Goal: Information Seeking & Learning: Compare options

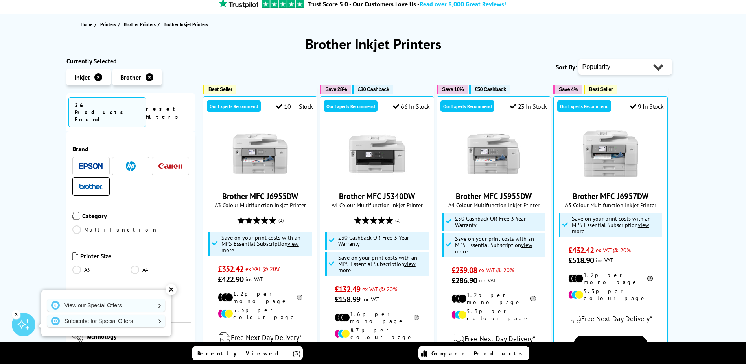
scroll to position [79, 0]
click at [78, 265] on link "A3" at bounding box center [101, 269] width 59 height 9
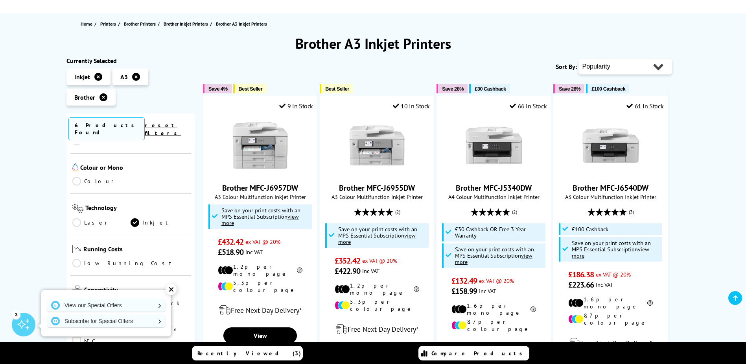
scroll to position [157, 0]
click at [78, 174] on link "Colour" at bounding box center [101, 178] width 59 height 9
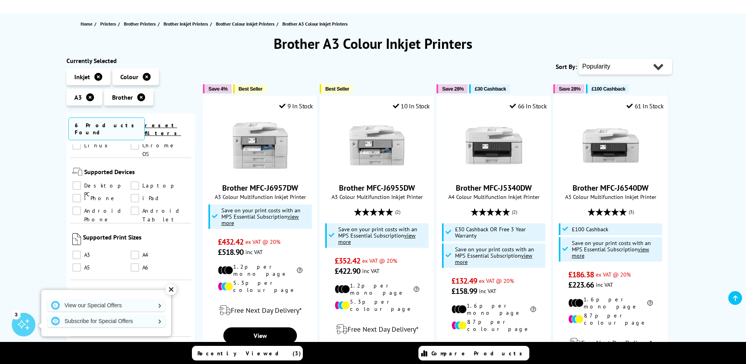
scroll to position [512, 0]
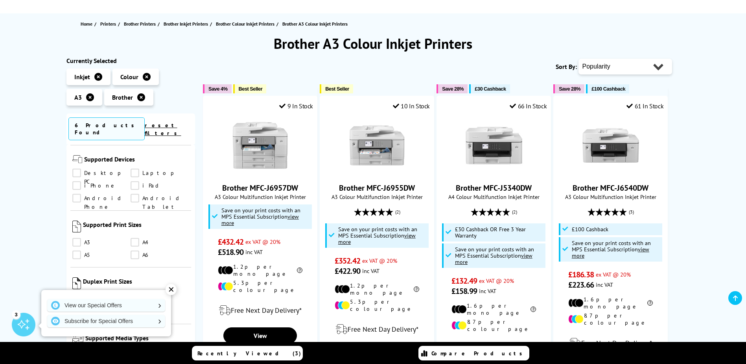
click at [80, 238] on link "A3" at bounding box center [101, 242] width 59 height 9
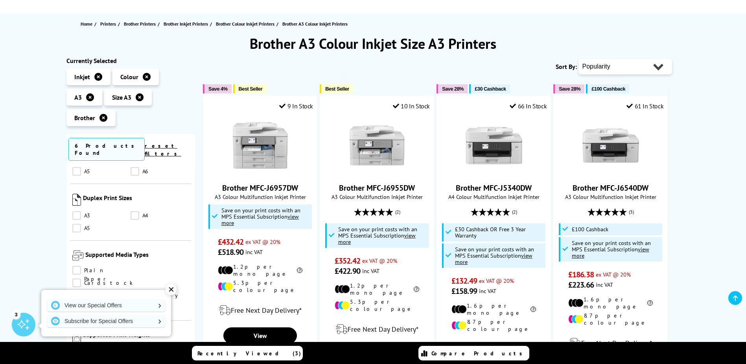
scroll to position [630, 0]
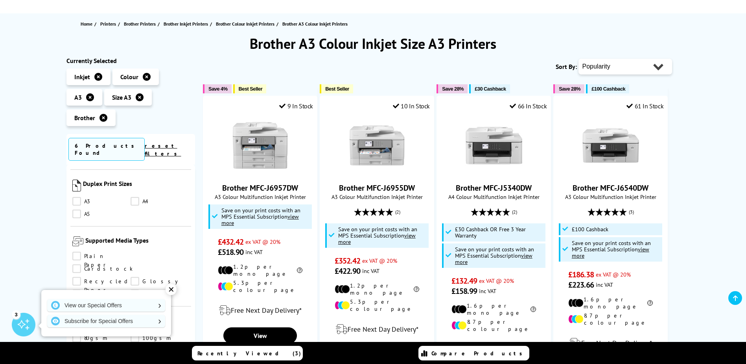
click at [76, 197] on link "A3" at bounding box center [101, 201] width 59 height 9
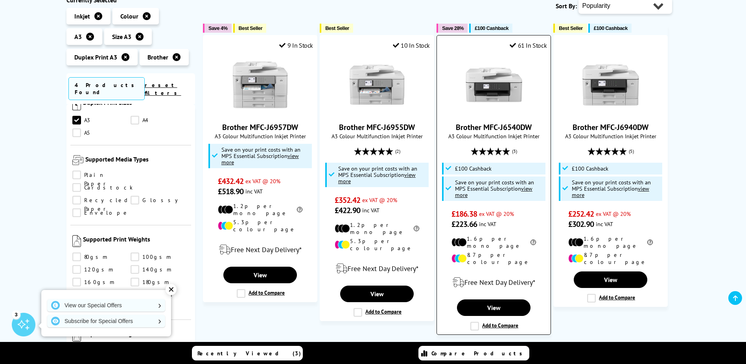
scroll to position [118, 0]
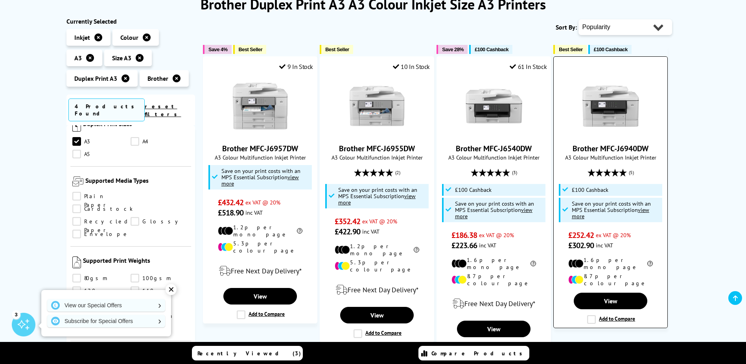
click at [606, 154] on span "A3 Colour Multifunction Inkjet Printer" at bounding box center [611, 156] width 106 height 7
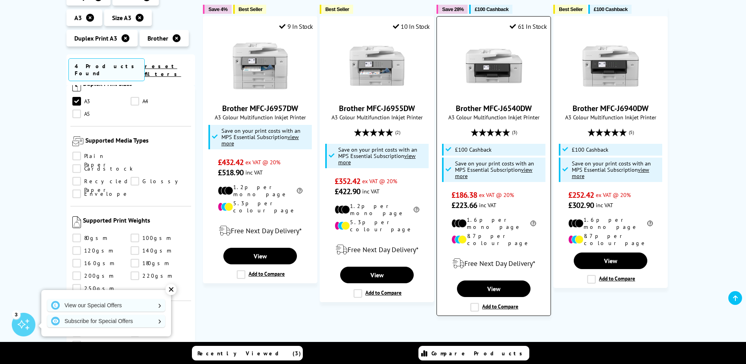
scroll to position [157, 0]
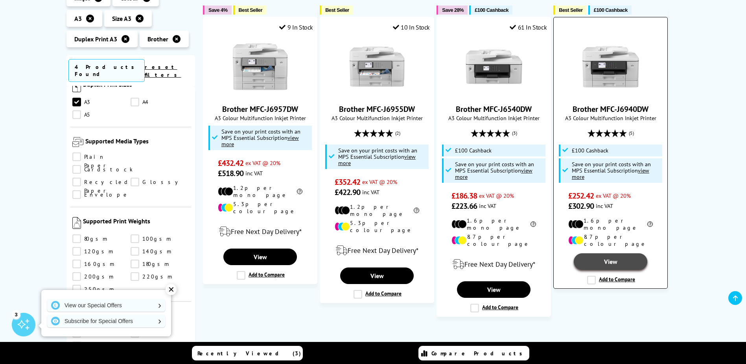
click at [606, 253] on link "View" at bounding box center [610, 261] width 73 height 17
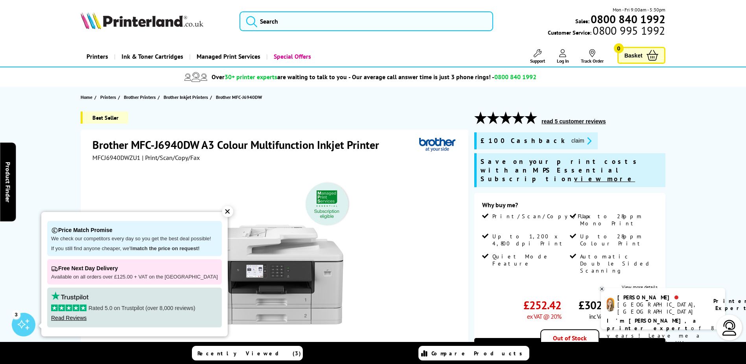
scroll to position [79, 0]
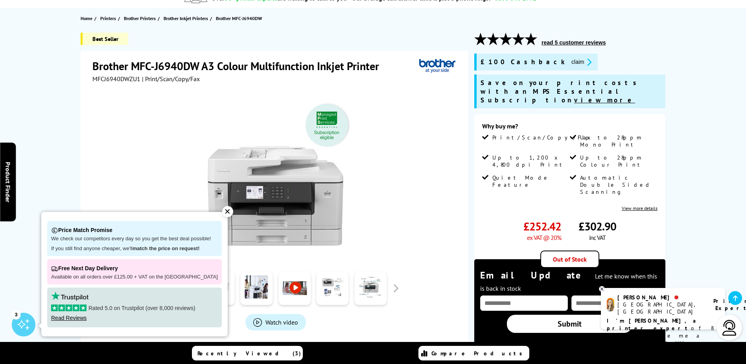
click at [585, 63] on icon "promo-description" at bounding box center [588, 62] width 7 height 8
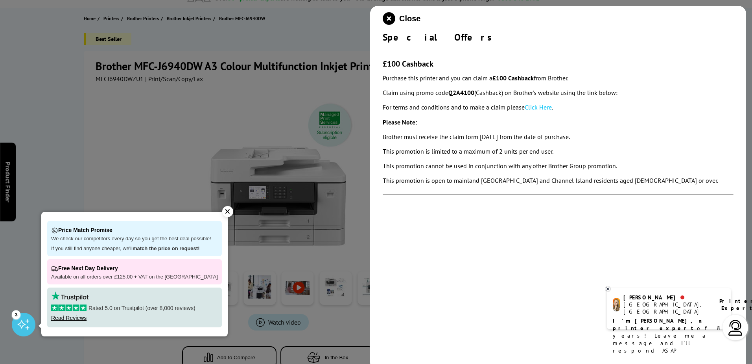
click at [184, 112] on div at bounding box center [376, 182] width 752 height 364
click at [390, 15] on icon "close modal" at bounding box center [389, 18] width 13 height 13
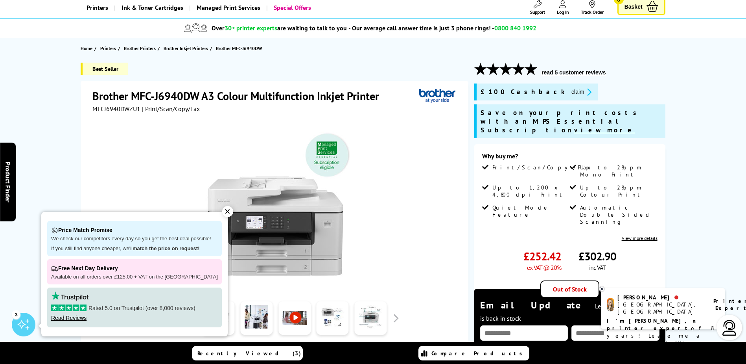
scroll to position [0, 0]
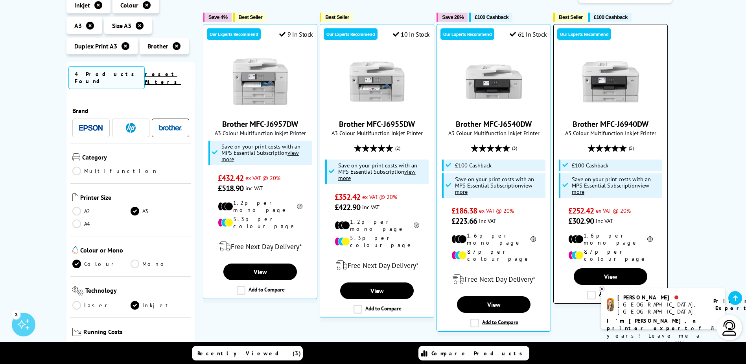
scroll to position [197, 0]
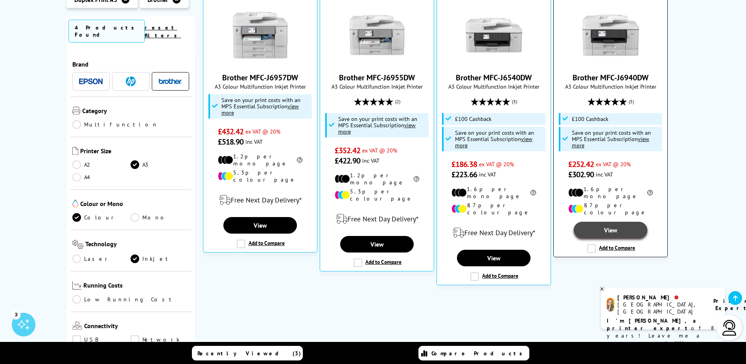
click at [614, 222] on link "View" at bounding box center [610, 230] width 73 height 17
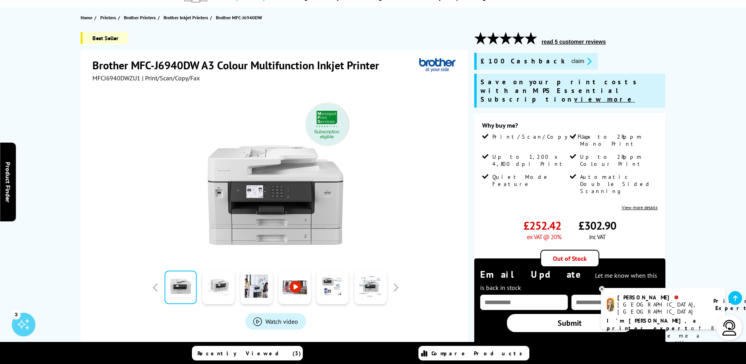
scroll to position [79, 0]
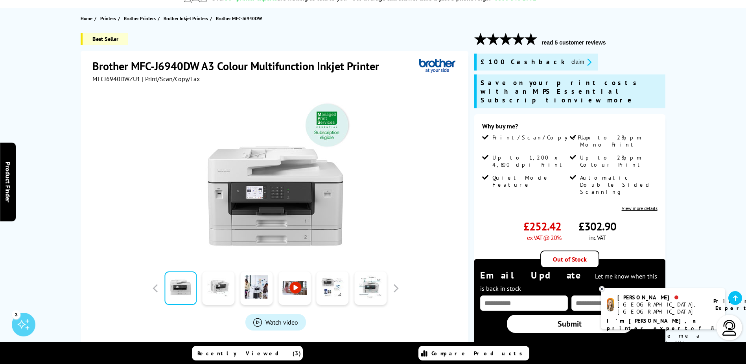
click at [177, 286] on link at bounding box center [180, 287] width 32 height 33
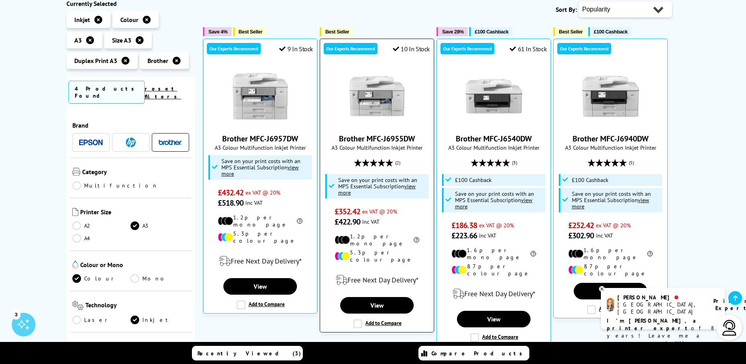
scroll to position [150, 0]
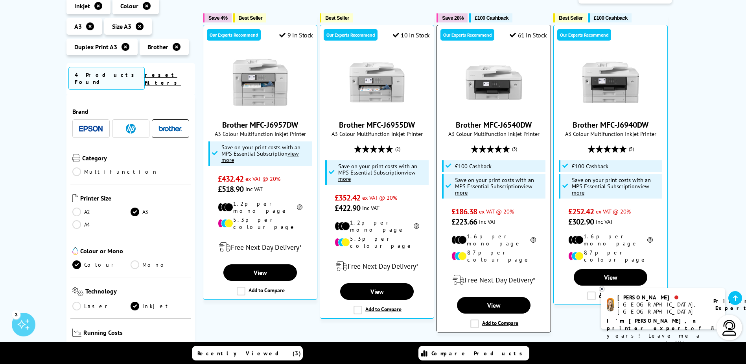
click at [511, 124] on link "Brother MFC-J6540DW" at bounding box center [494, 125] width 76 height 10
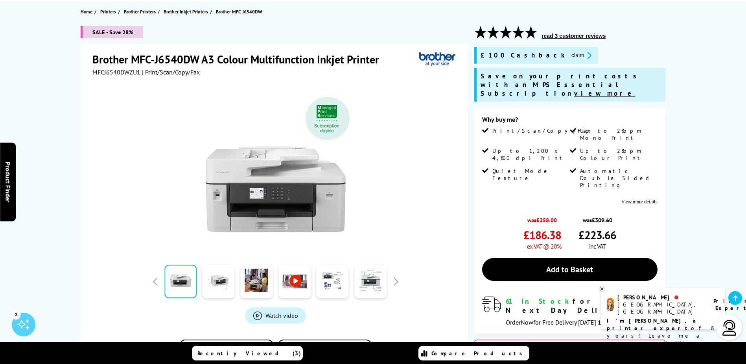
scroll to position [118, 0]
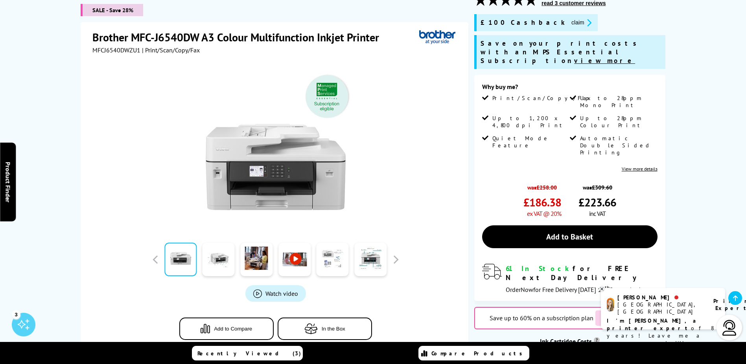
click at [338, 259] on link at bounding box center [333, 259] width 32 height 33
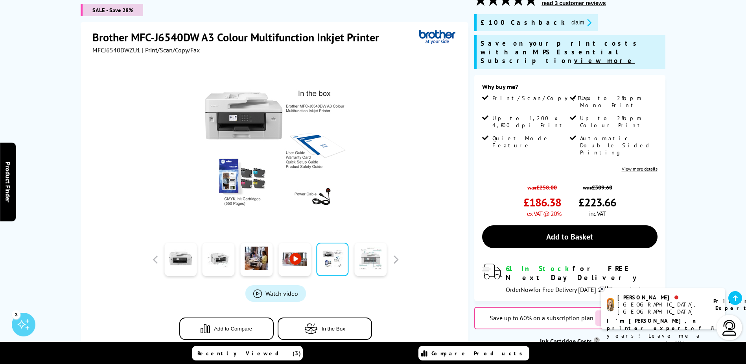
click at [371, 257] on link at bounding box center [371, 259] width 32 height 33
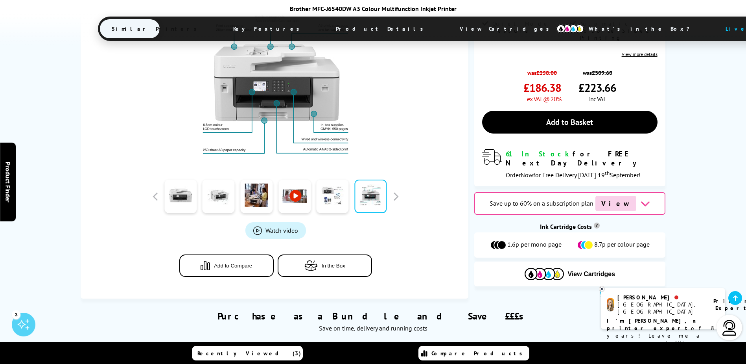
scroll to position [236, 0]
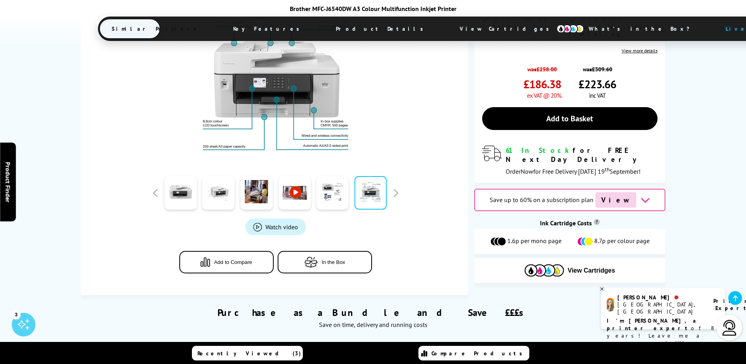
click at [342, 259] on span "In the Box" at bounding box center [334, 262] width 24 height 6
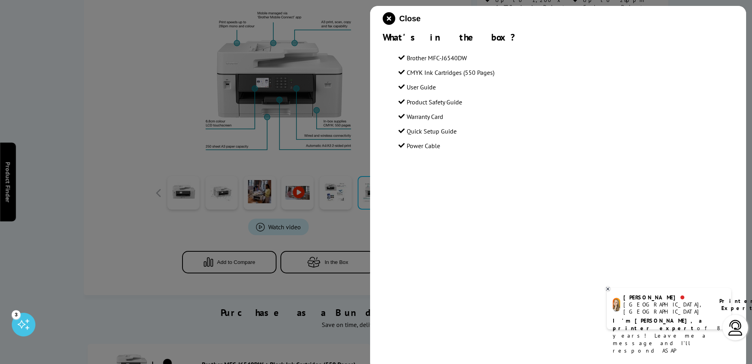
click at [102, 71] on div at bounding box center [376, 182] width 752 height 364
drag, startPoint x: 391, startPoint y: 20, endPoint x: 368, endPoint y: 34, distance: 27.2
click at [390, 20] on icon "close modal" at bounding box center [389, 18] width 13 height 13
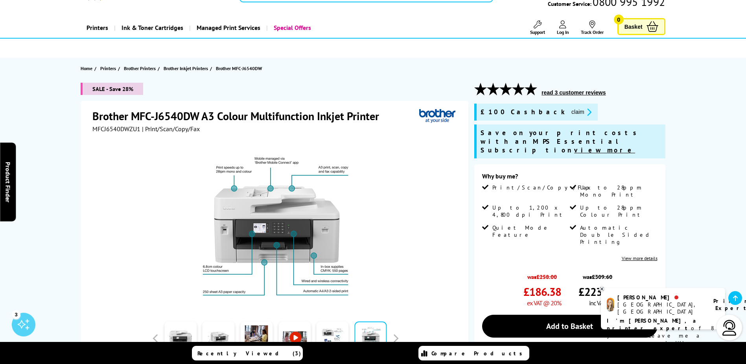
scroll to position [0, 0]
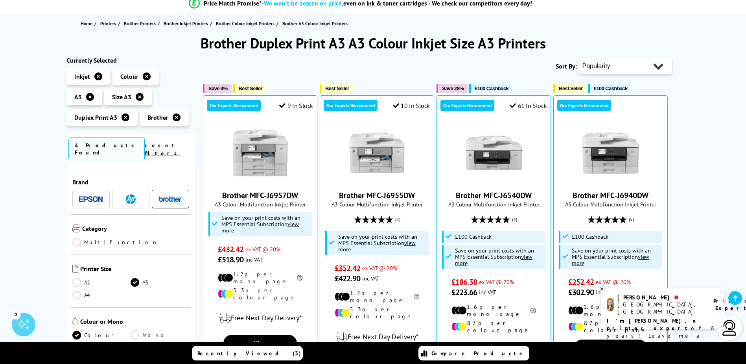
scroll to position [71, 0]
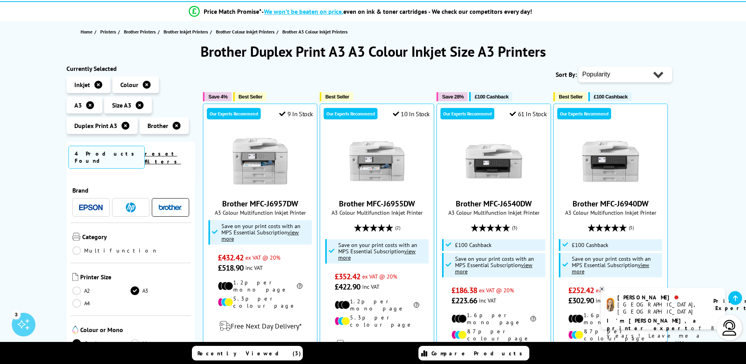
click at [177, 127] on icon at bounding box center [177, 126] width 8 height 8
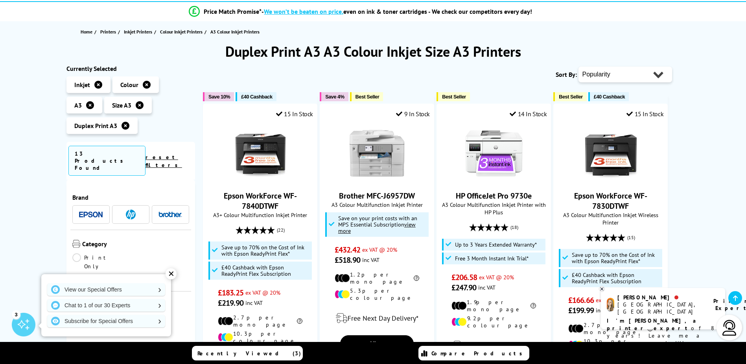
click at [662, 74] on select "Popularity Rating Price - Low to High Price - High to Low Running Costs - Low t…" at bounding box center [626, 75] width 94 height 16
select select "Price Ascending"
click at [579, 67] on select "Popularity Rating Price - Low to High Price - High to Low Running Costs - Low t…" at bounding box center [626, 75] width 94 height 16
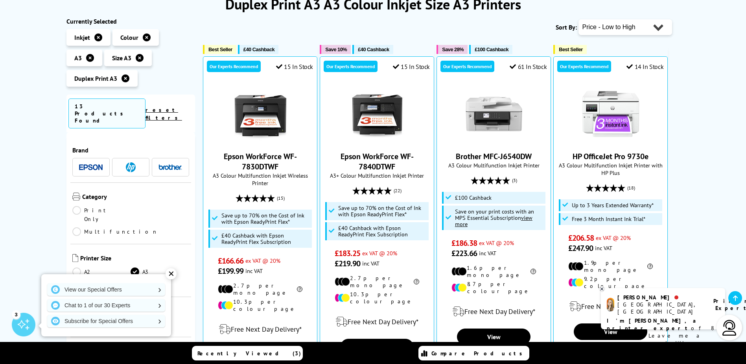
click at [172, 164] on img at bounding box center [171, 167] width 24 height 6
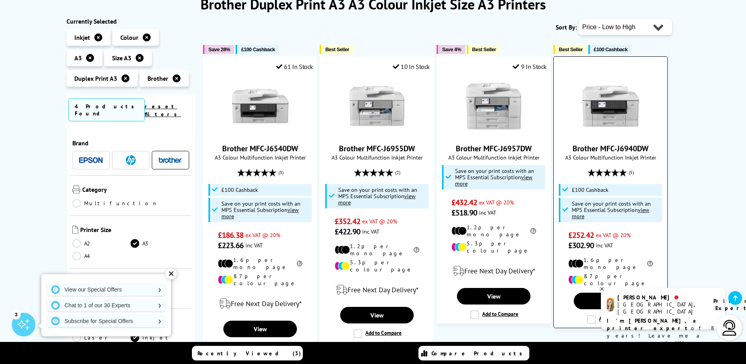
click at [604, 146] on link "Brother MFC-J6940DW" at bounding box center [611, 148] width 76 height 10
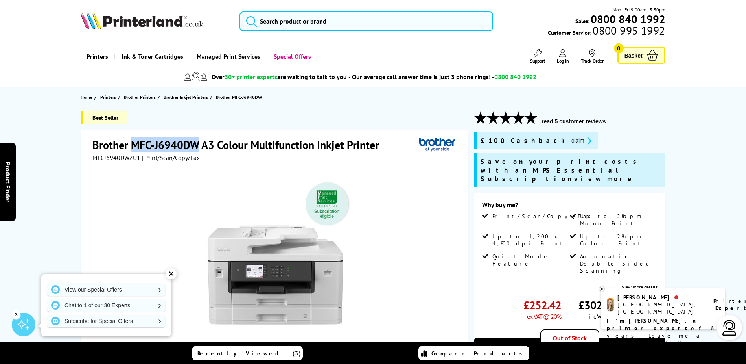
drag, startPoint x: 132, startPoint y: 142, endPoint x: 195, endPoint y: 147, distance: 63.6
click at [195, 147] on h1 "Brother MFC-J6940DW A3 Colour Multifunction Inkjet Printer" at bounding box center [239, 144] width 295 height 15
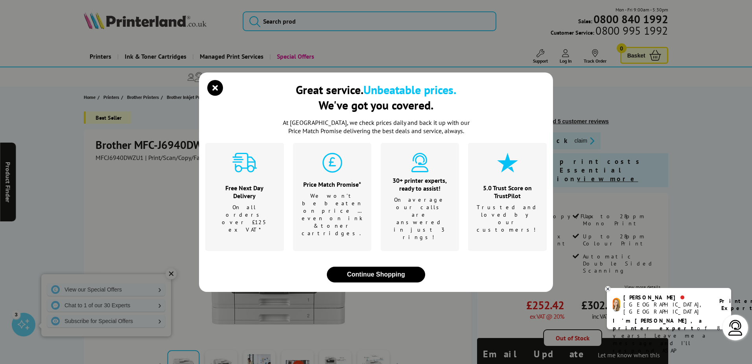
drag, startPoint x: 195, startPoint y: 146, endPoint x: 161, endPoint y: 141, distance: 33.8
click at [161, 141] on div "Great service. Unbeatable prices. We've got you covered. At Printerland, we che…" at bounding box center [376, 182] width 752 height 364
click at [217, 96] on icon "close modal" at bounding box center [215, 88] width 16 height 16
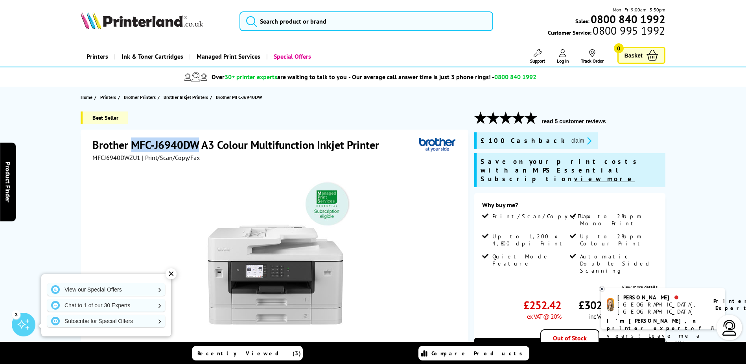
drag, startPoint x: 130, startPoint y: 141, endPoint x: 196, endPoint y: 143, distance: 66.5
click at [196, 143] on h1 "Brother MFC-J6940DW A3 Colour Multifunction Inkjet Printer" at bounding box center [239, 144] width 295 height 15
drag, startPoint x: 196, startPoint y: 143, endPoint x: 189, endPoint y: 142, distance: 7.5
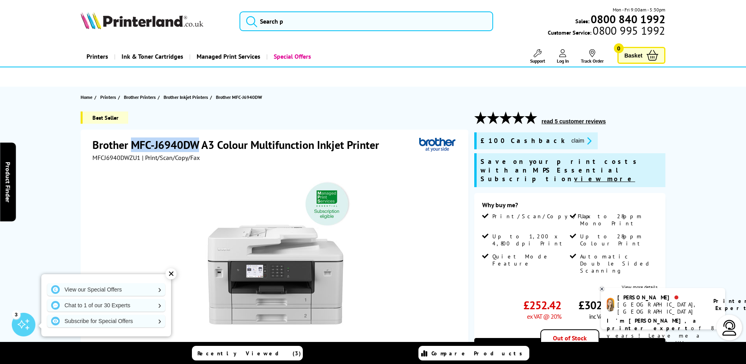
copy h1 "MFC-J6940DW"
click at [149, 95] on span "Brother Printers" at bounding box center [140, 97] width 32 height 8
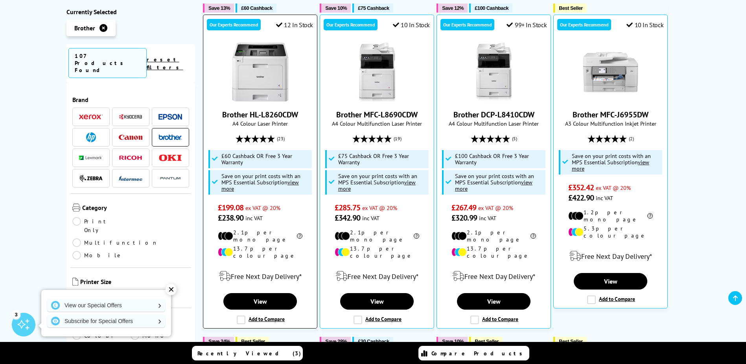
scroll to position [197, 0]
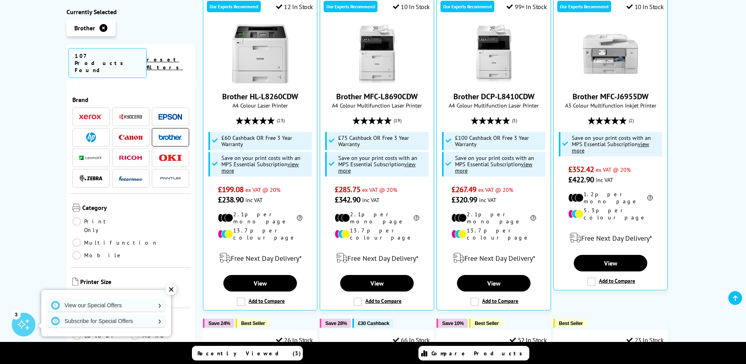
click at [76, 217] on link "Print Only" at bounding box center [101, 225] width 59 height 17
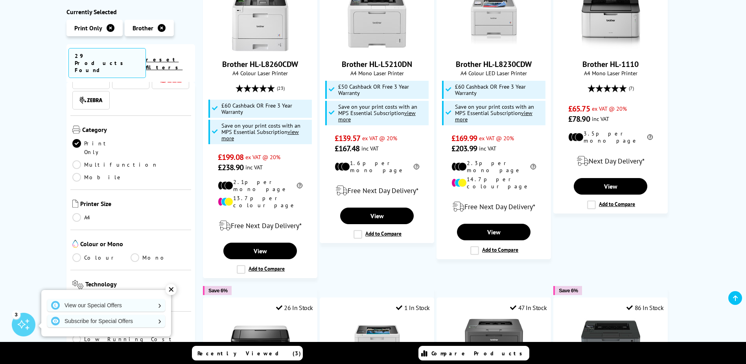
scroll to position [79, 0]
click at [135, 252] on link "Mono" at bounding box center [160, 256] width 59 height 9
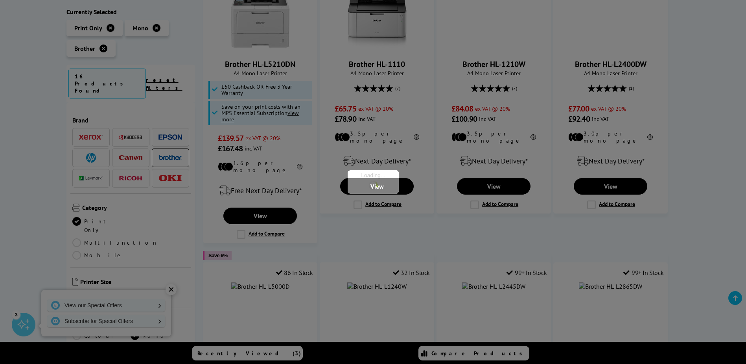
scroll to position [79, 0]
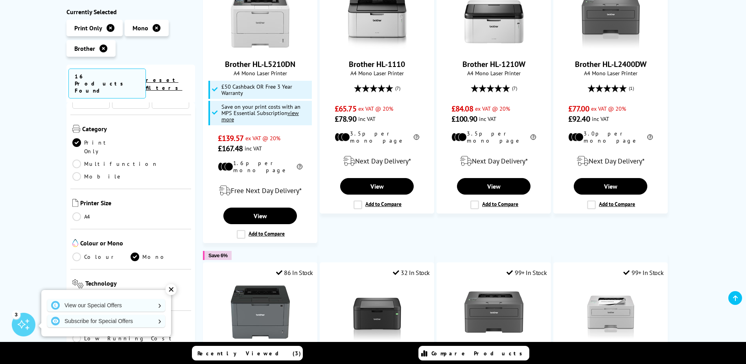
click at [134, 159] on link "Multifunction" at bounding box center [115, 163] width 86 height 9
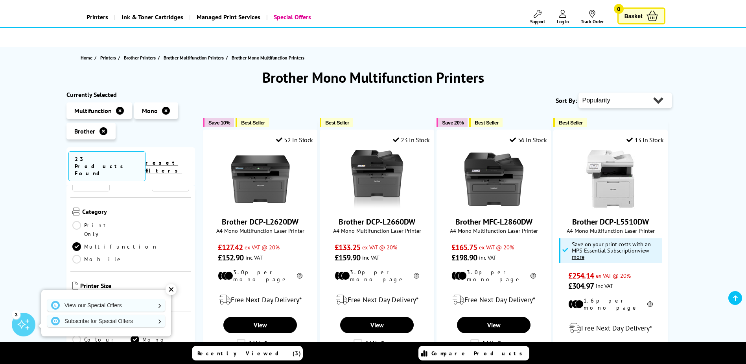
scroll to position [79, 0]
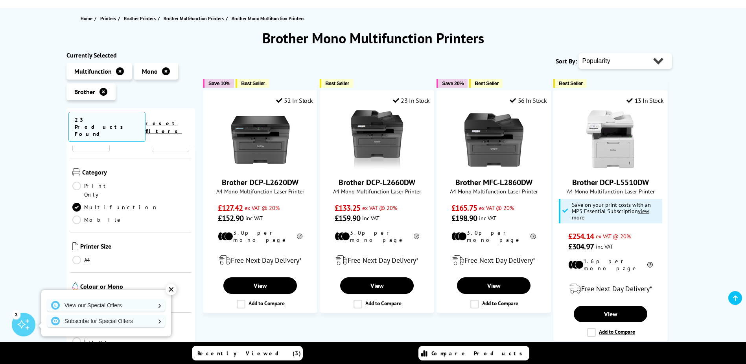
click at [102, 91] on icon at bounding box center [104, 92] width 8 height 8
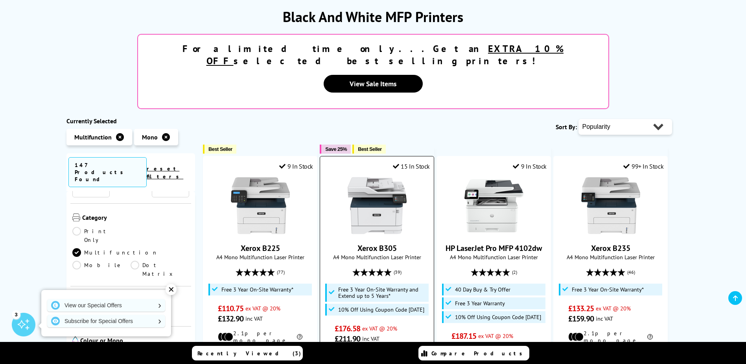
scroll to position [118, 0]
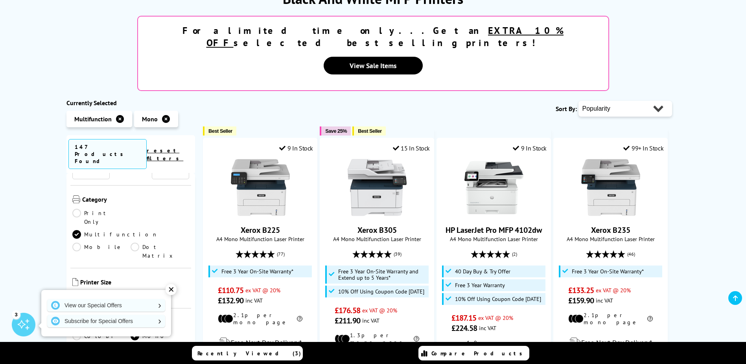
click at [661, 101] on select "Popularity Rating Price - Low to High Price - High to Low Running Costs - Low t…" at bounding box center [626, 109] width 94 height 16
select select "Price Ascending"
click at [579, 101] on select "Popularity Rating Price - Low to High Price - High to Low Running Costs - Low t…" at bounding box center [626, 109] width 94 height 16
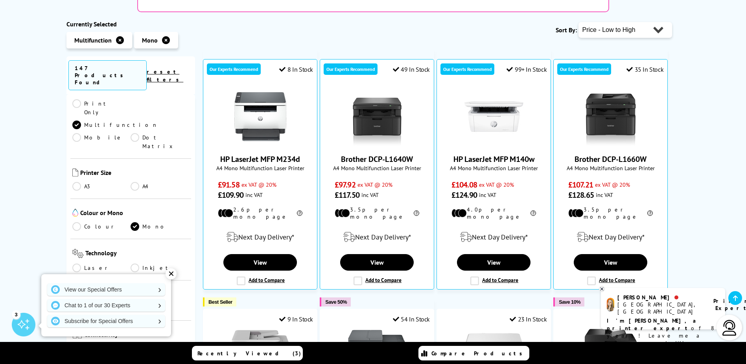
scroll to position [118, 0]
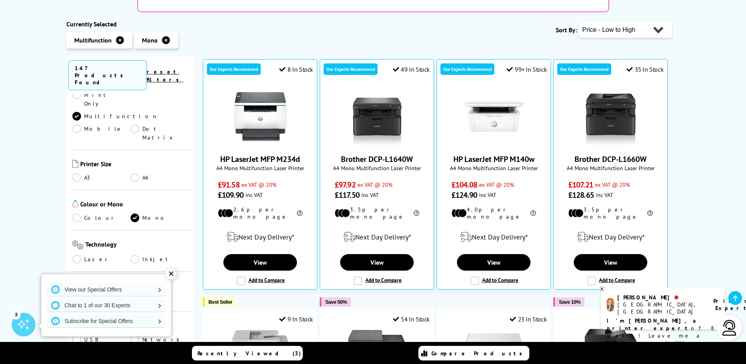
click at [79, 255] on link "Laser" at bounding box center [101, 259] width 59 height 9
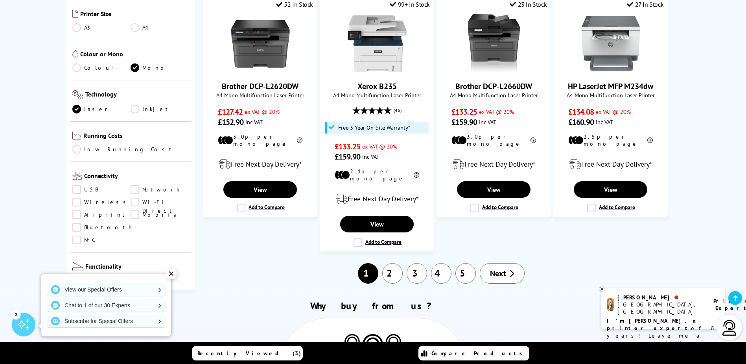
scroll to position [708, 0]
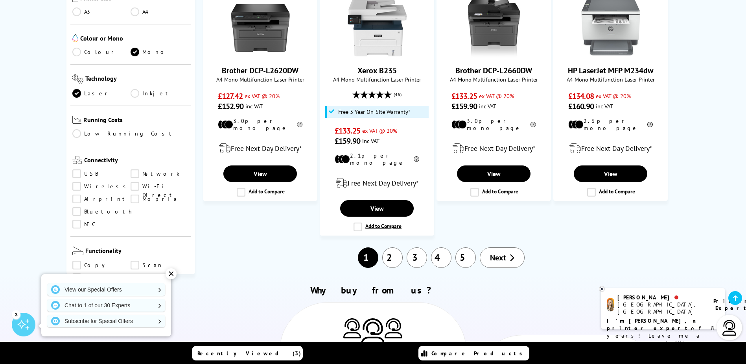
click at [394, 247] on link "2" at bounding box center [392, 257] width 20 height 20
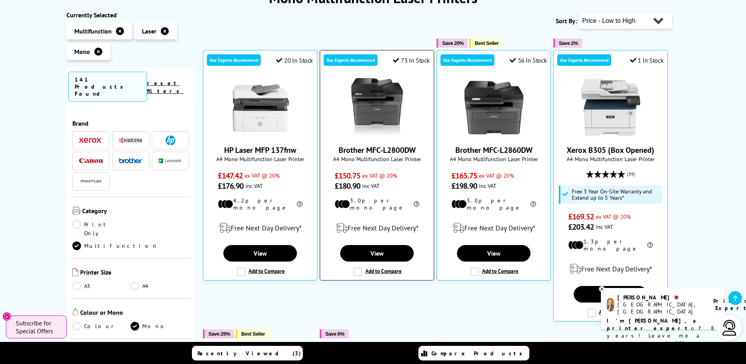
scroll to position [118, 0]
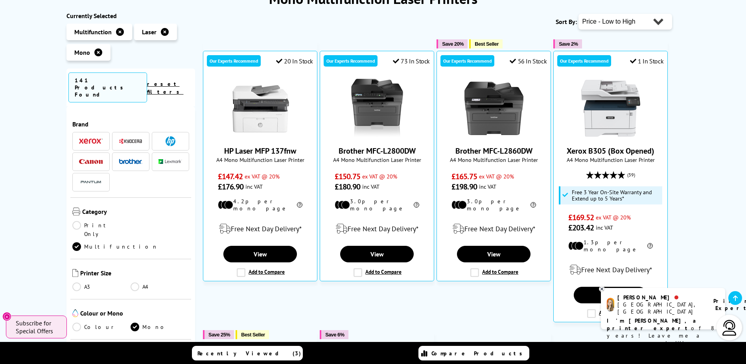
click at [80, 282] on link "A3" at bounding box center [101, 286] width 59 height 9
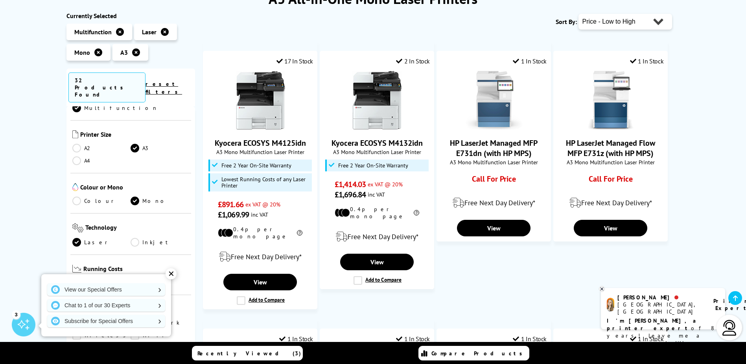
scroll to position [79, 0]
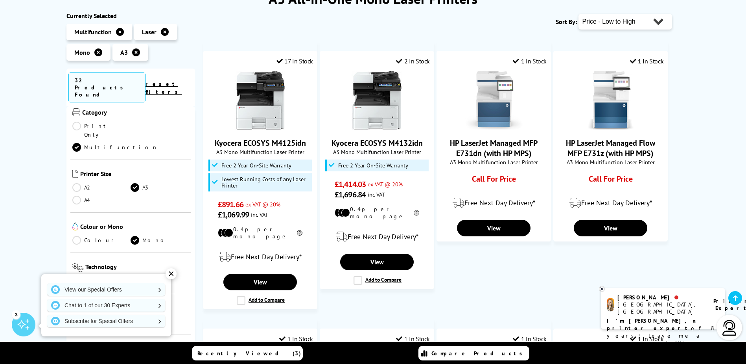
click at [101, 54] on icon at bounding box center [98, 52] width 8 height 8
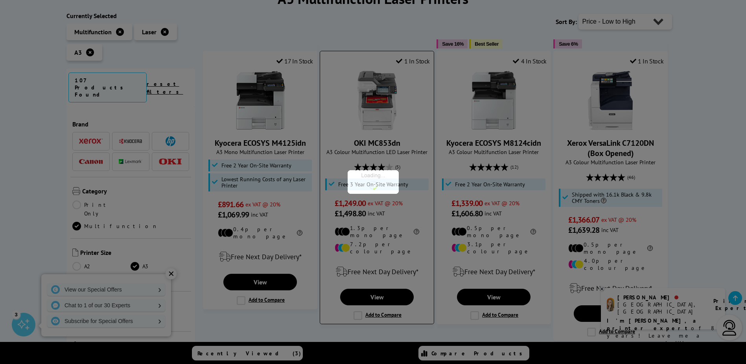
scroll to position [79, 0]
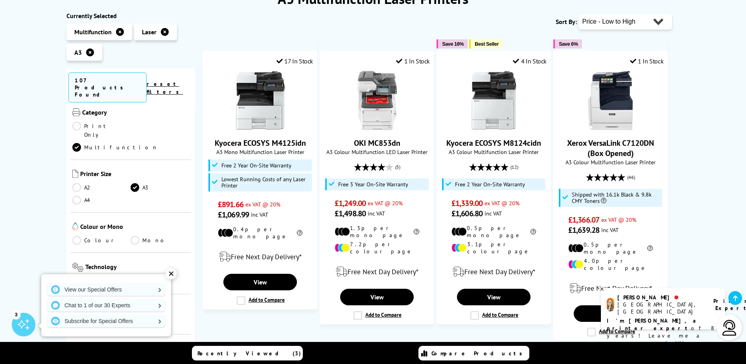
click at [81, 236] on link "Colour" at bounding box center [101, 240] width 59 height 9
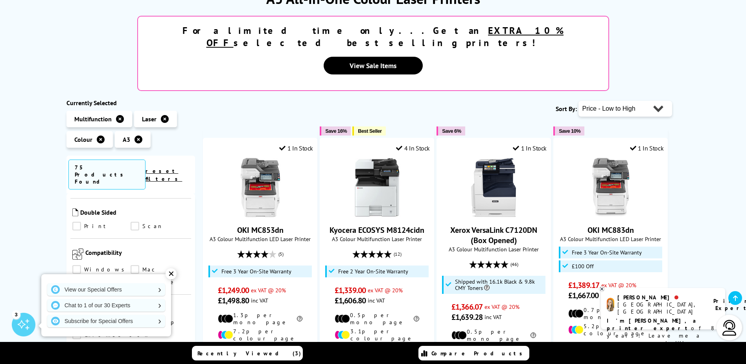
scroll to position [394, 0]
click at [75, 261] on link "Print" at bounding box center [101, 265] width 59 height 9
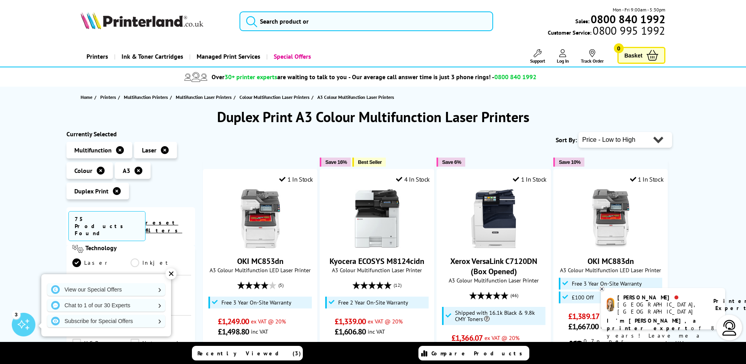
click at [162, 151] on icon at bounding box center [165, 150] width 8 height 8
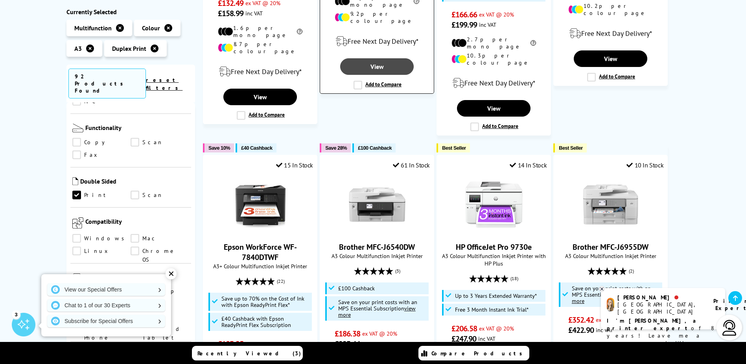
scroll to position [354, 0]
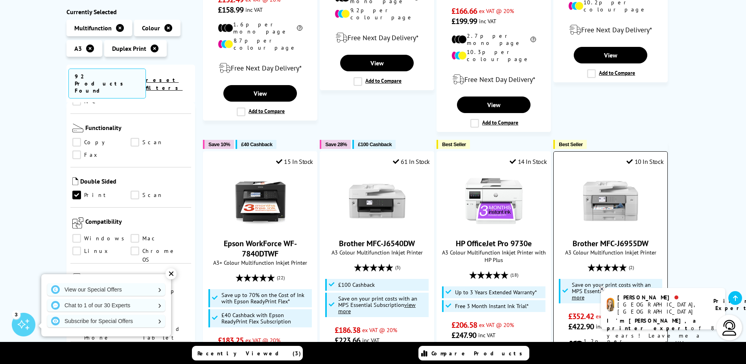
click at [595, 238] on link "Brother MFC-J6955DW" at bounding box center [611, 243] width 76 height 10
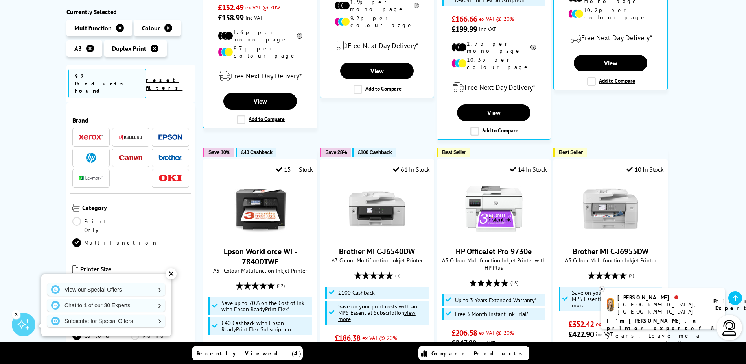
scroll to position [118, 0]
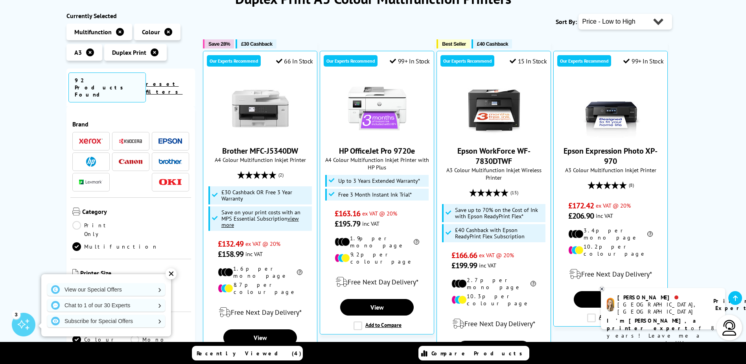
click at [163, 159] on img at bounding box center [171, 162] width 24 height 6
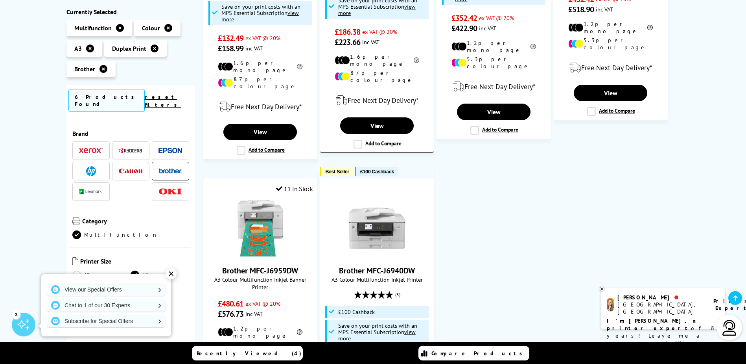
scroll to position [354, 0]
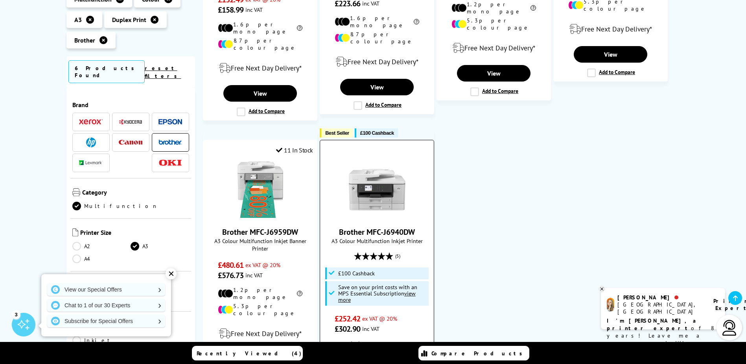
click at [382, 227] on link "Brother MFC-J6940DW" at bounding box center [377, 232] width 76 height 10
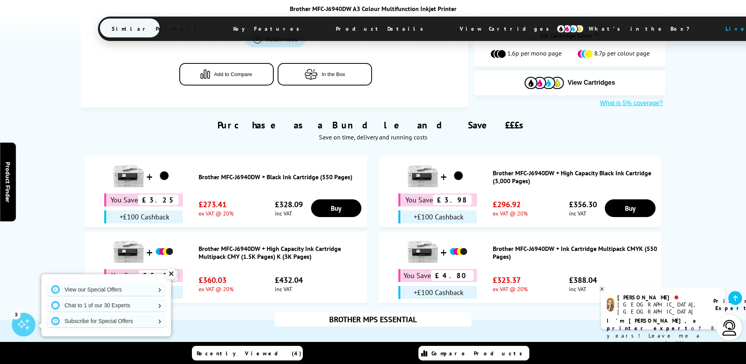
scroll to position [394, 0]
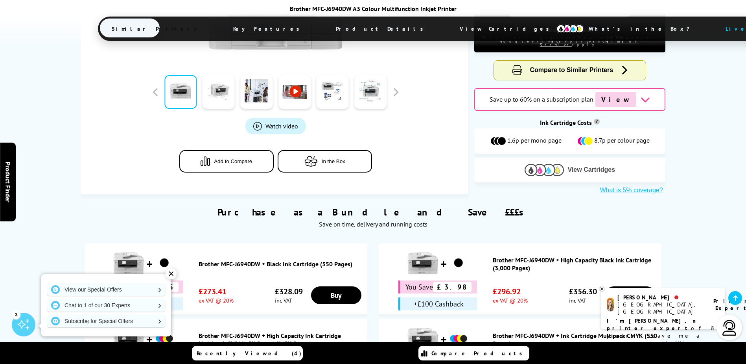
click at [597, 166] on span "View Cartridges" at bounding box center [592, 169] width 48 height 7
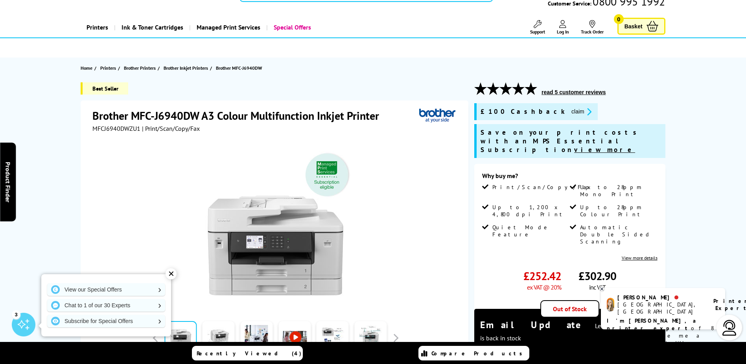
scroll to position [0, 0]
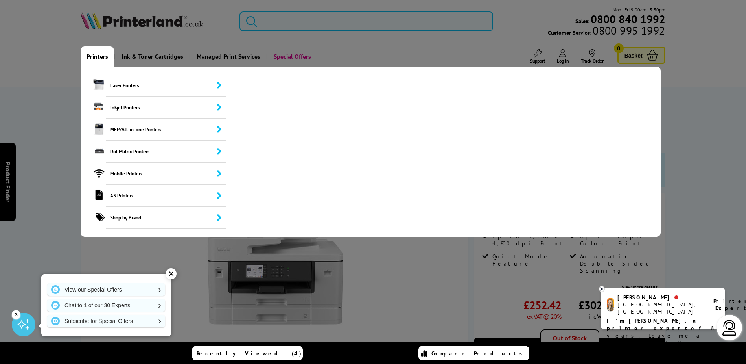
click at [99, 58] on link "Printers" at bounding box center [97, 56] width 33 height 20
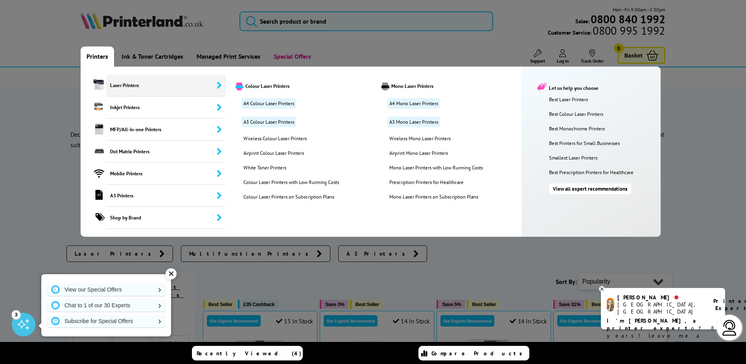
click at [129, 86] on span "Laser Printers" at bounding box center [166, 85] width 120 height 22
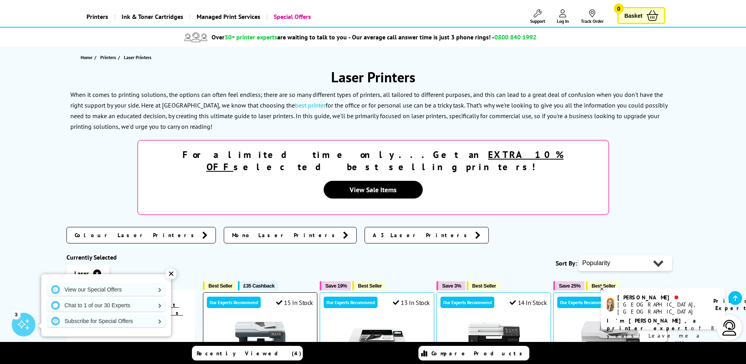
scroll to position [118, 0]
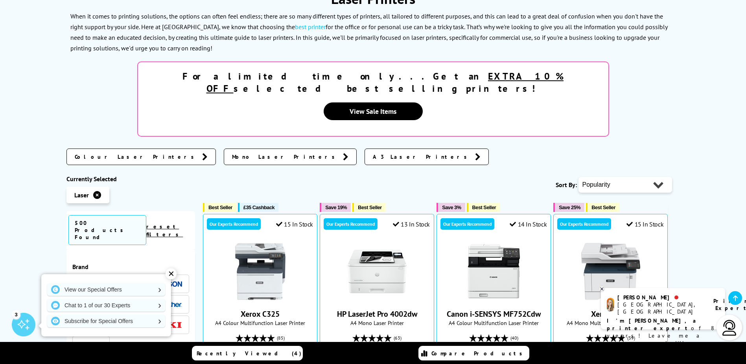
click at [475, 153] on icon at bounding box center [478, 157] width 6 height 8
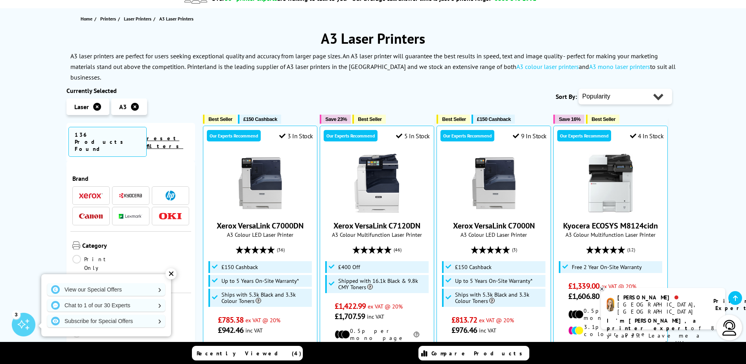
scroll to position [79, 0]
click at [654, 88] on select "Popularity Rating Price - Low to High Price - High to Low Running Costs - Low t…" at bounding box center [626, 96] width 94 height 16
select select "Price Ascending"
click at [579, 88] on select "Popularity Rating Price - Low to High Price - High to Low Running Costs - Low t…" at bounding box center [626, 96] width 94 height 16
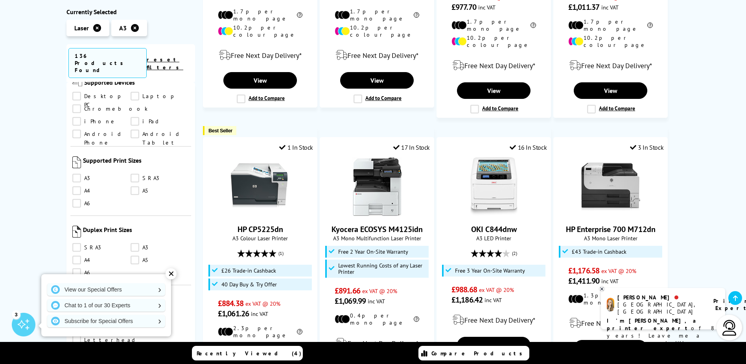
scroll to position [551, 0]
click at [137, 240] on link "A3" at bounding box center [160, 244] width 59 height 9
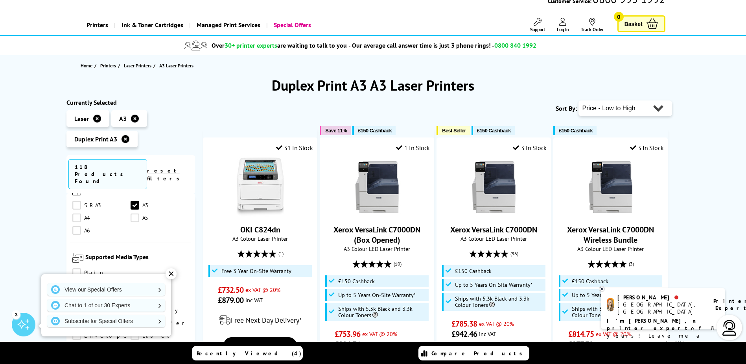
scroll to position [79, 0]
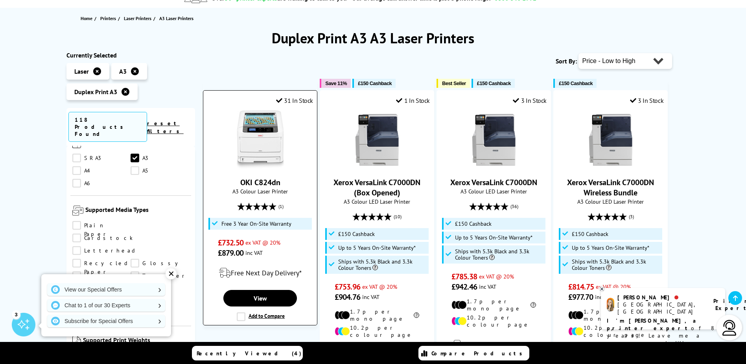
click at [279, 150] on img at bounding box center [260, 139] width 59 height 59
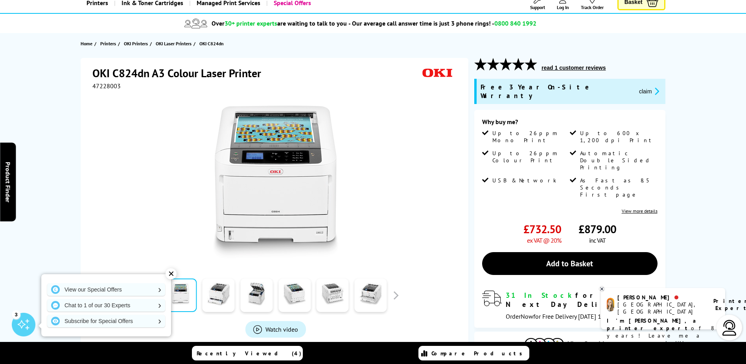
scroll to position [157, 0]
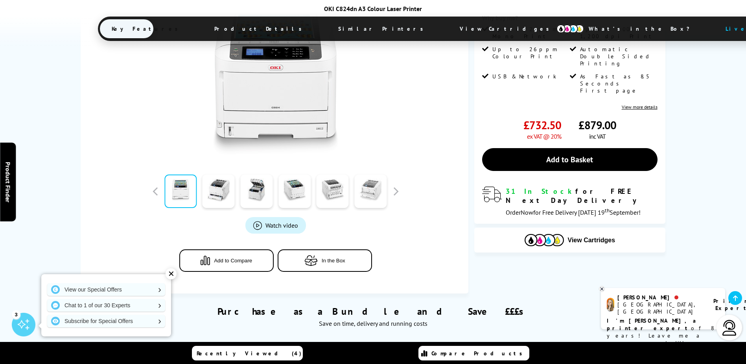
click at [374, 188] on link at bounding box center [371, 190] width 32 height 33
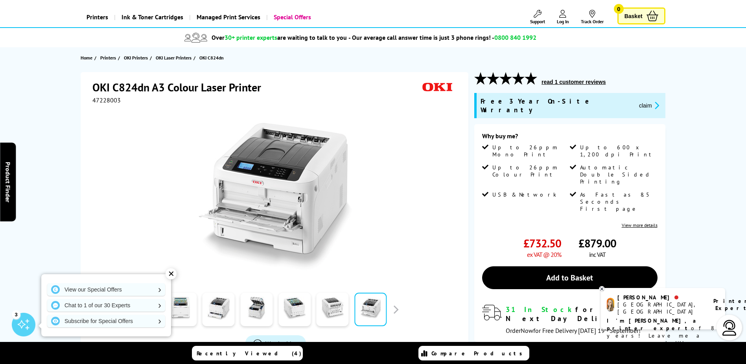
scroll to position [0, 0]
